Goal: Complete application form

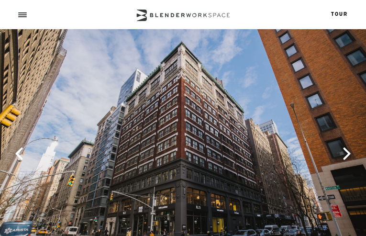
type input "lbvpmnaESlh"
type input "oZCYtCzZLczRQ"
type input "[EMAIL_ADDRESS][DOMAIN_NAME]"
type input "5217730886"
checkbox input "false"
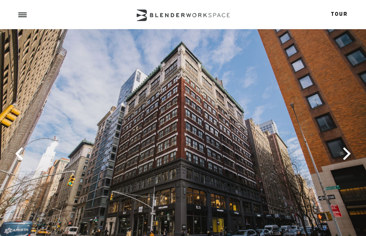
checkbox input "false"
checkbox input "true"
checkbox input "false"
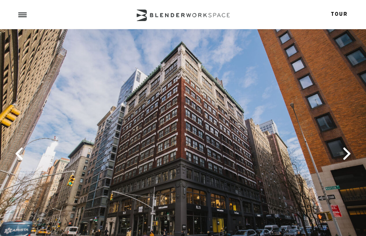
checkbox input "true"
checkbox input "false"
type input "qdMtagfxYdw"
type input "hYGEiUyuHfX"
type input "kElNIhZYdVR"
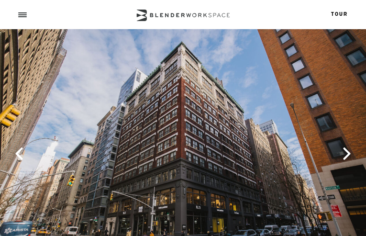
type input "[EMAIL_ADDRESS][DOMAIN_NAME]"
type input "4615646779"
type input "QvOwtqfRa"
type input "teLINxVVKAxNs"
checkbox input "true"
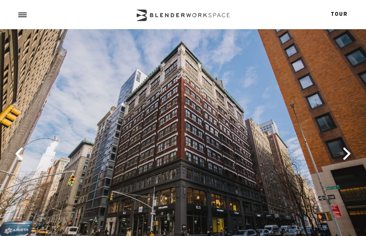
checkbox input "true"
checkbox input "false"
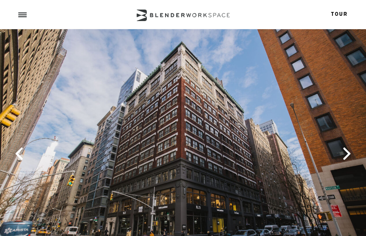
checkbox input "false"
checkbox input "true"
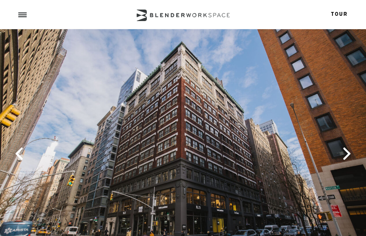
checkbox input "false"
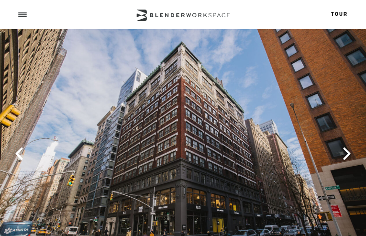
checkbox input "true"
checkbox input "false"
checkbox input "true"
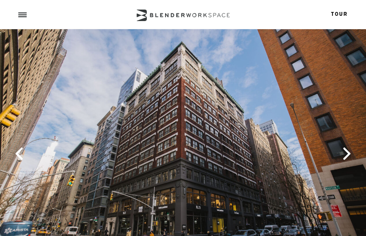
checkbox input "false"
checkbox input "true"
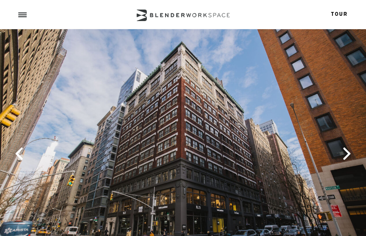
checkbox input "false"
checkbox input "true"
checkbox input "false"
checkbox input "true"
checkbox input "false"
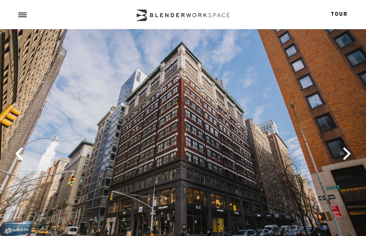
checkbox input "false"
checkbox input "true"
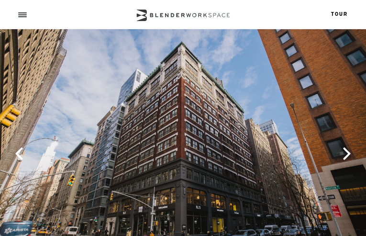
checkbox input "false"
checkbox input "true"
checkbox input "false"
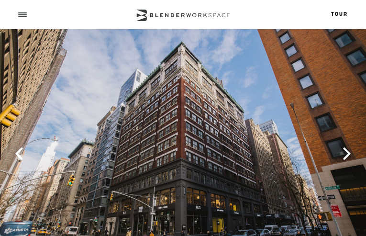
checkbox input "true"
checkbox input "false"
checkbox input "true"
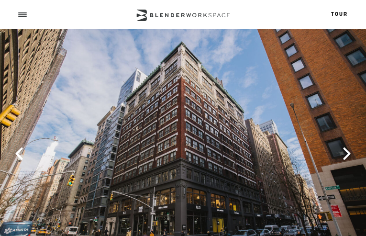
checkbox input "true"
checkbox input "false"
checkbox input "true"
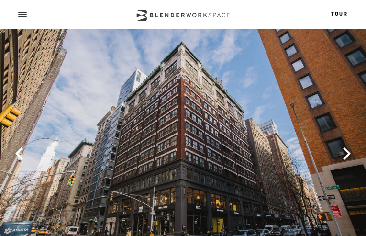
checkbox input "false"
checkbox input "true"
checkbox input "false"
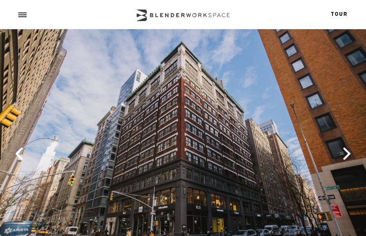
checkbox input "false"
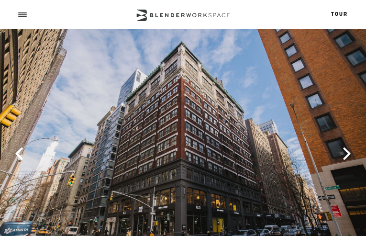
checkbox input "false"
checkbox input "true"
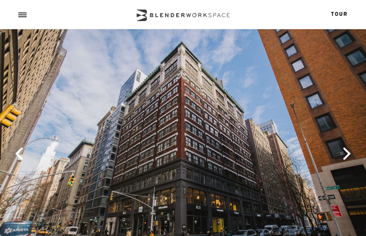
checkbox input "false"
checkbox input "true"
checkbox input "false"
type input "SACOcKZWRbDbYPB"
type input "[EMAIL_ADDRESS][DOMAIN_NAME]"
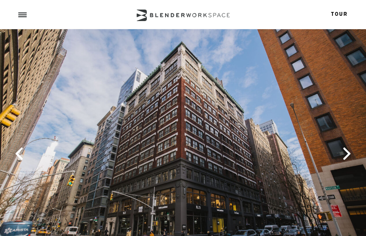
type input "PvPnNtjtbmYh"
type input "6097444882"
type input "cdspNWdepWiHn"
type input "ztFnFEbumvVbM"
type input "DnLMumyQSFBZJZW"
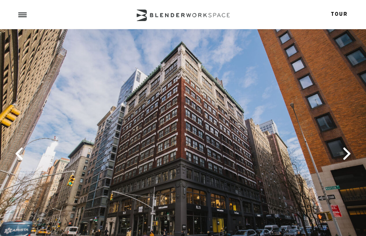
type input "cFRCMtOPTUcWC"
type input "nWPjmkJOiRpVR"
type input "FwrBaSkIbBBR"
type input "TalmSPxpCJ"
type input "HqimtVaPkX"
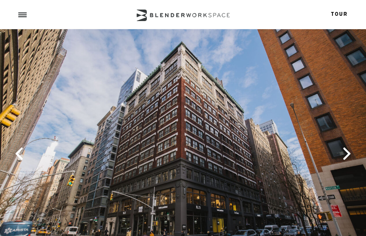
select select "Meeting Room Madison (4 people)"
